Goal: Find contact information: Find contact information

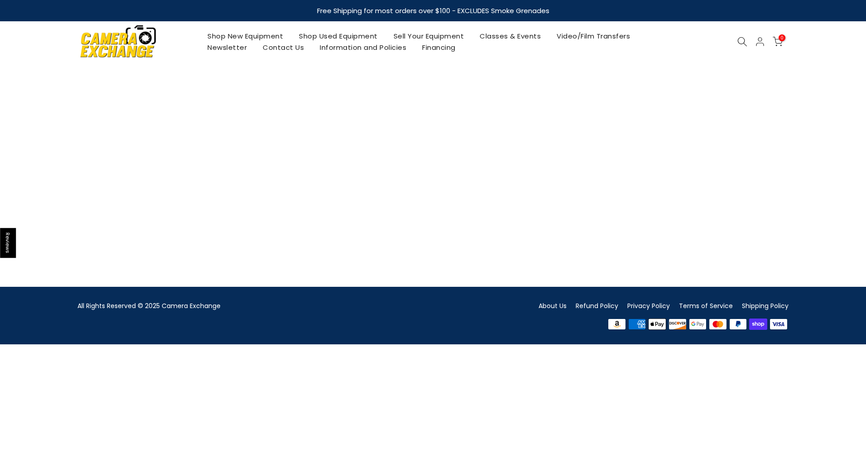
click at [284, 50] on link "Contact Us" at bounding box center [283, 47] width 57 height 11
